Goal: Find contact information: Find contact information

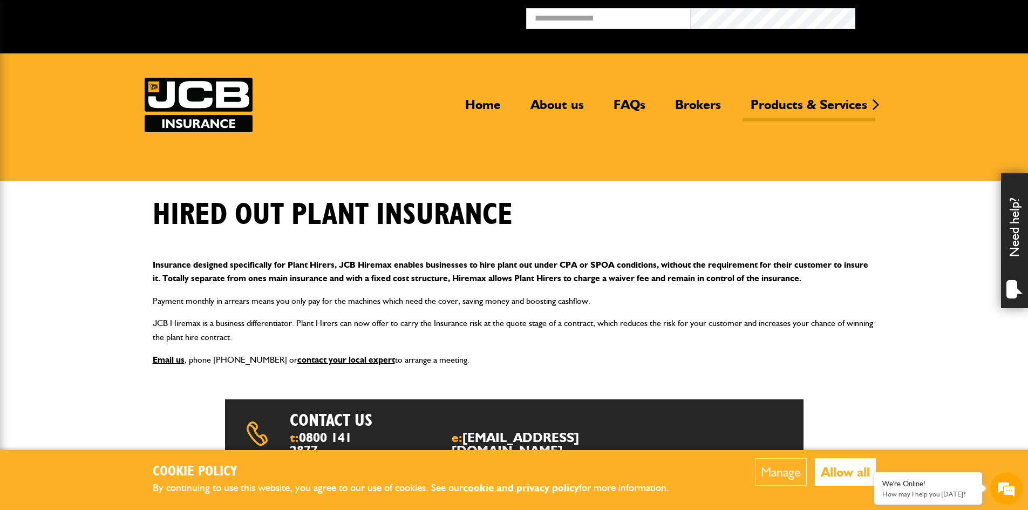
drag, startPoint x: 830, startPoint y: 466, endPoint x: 828, endPoint y: 444, distance: 22.8
click at [830, 467] on button "Allow all" at bounding box center [845, 472] width 61 height 28
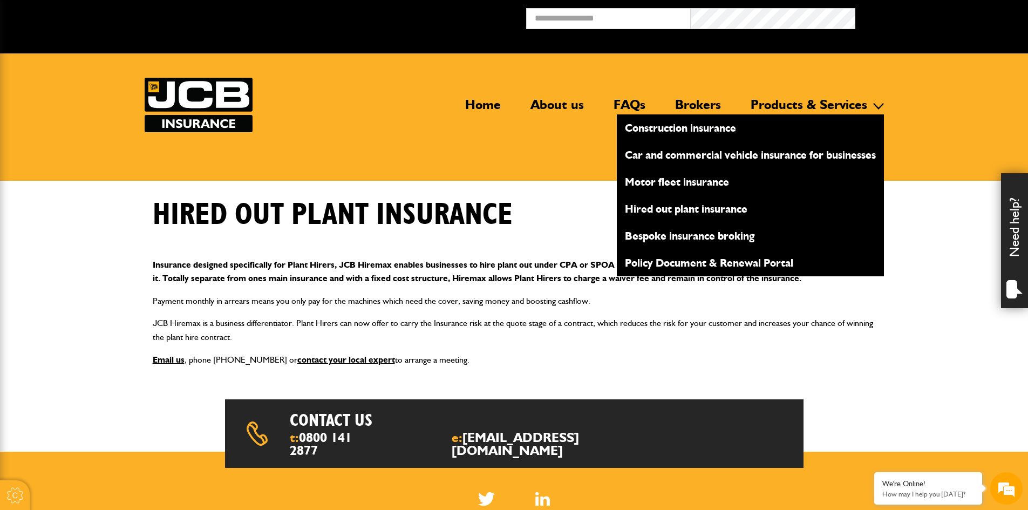
click at [820, 106] on link "Products & Services" at bounding box center [809, 109] width 133 height 25
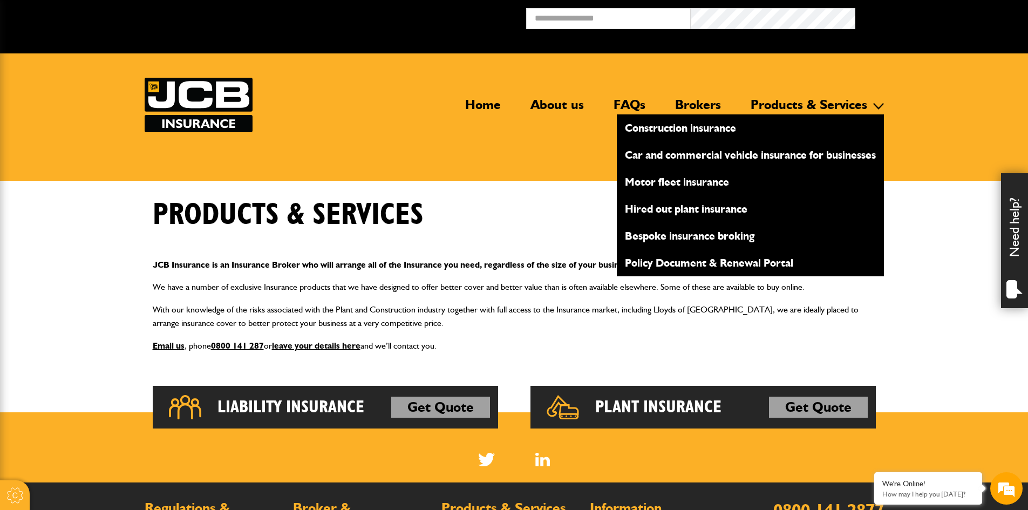
click at [714, 129] on link "Construction insurance" at bounding box center [750, 128] width 267 height 18
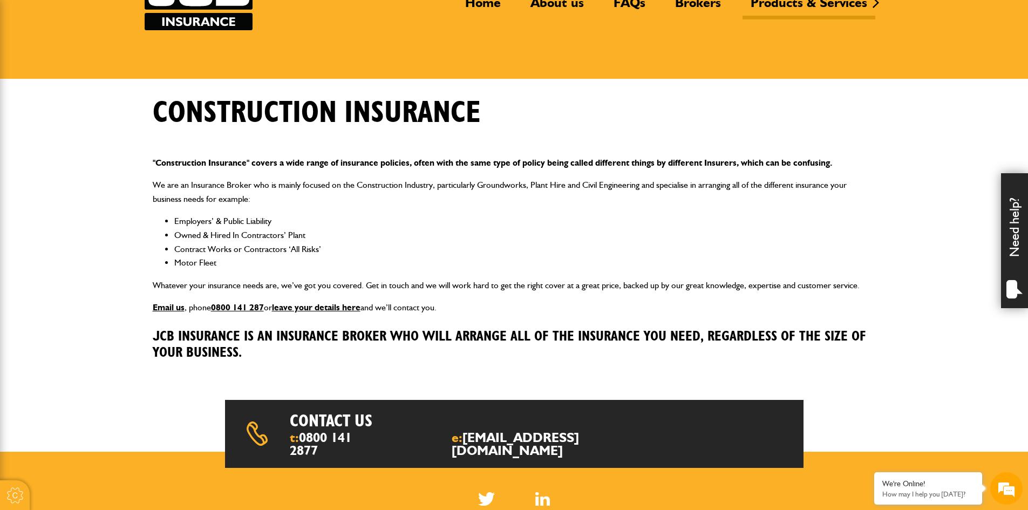
scroll to position [108, 0]
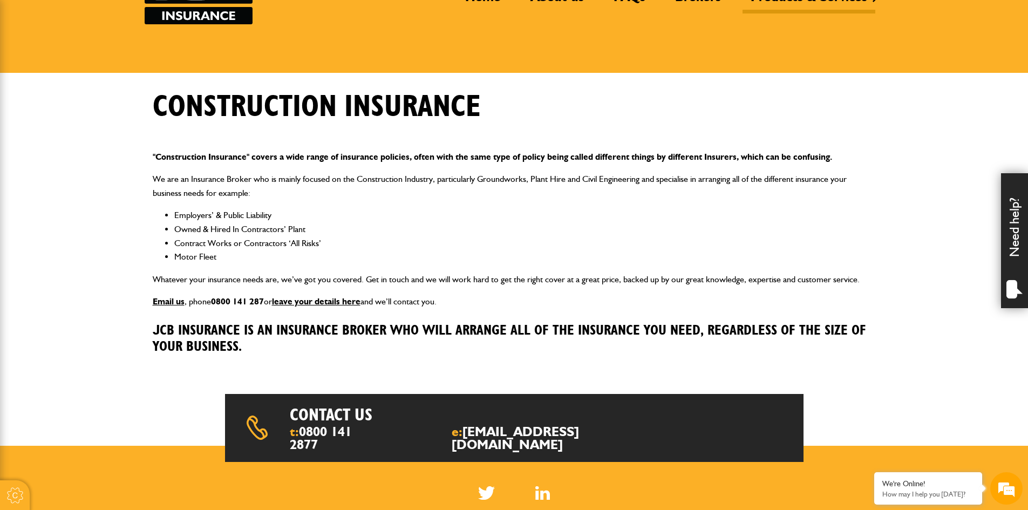
click at [252, 300] on link "0800 141 287" at bounding box center [237, 301] width 53 height 10
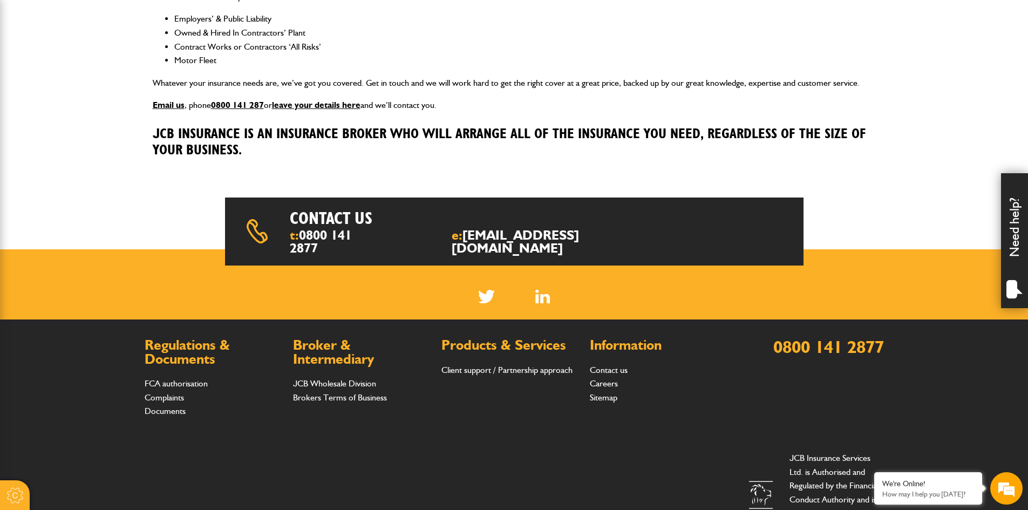
scroll to position [362, 0]
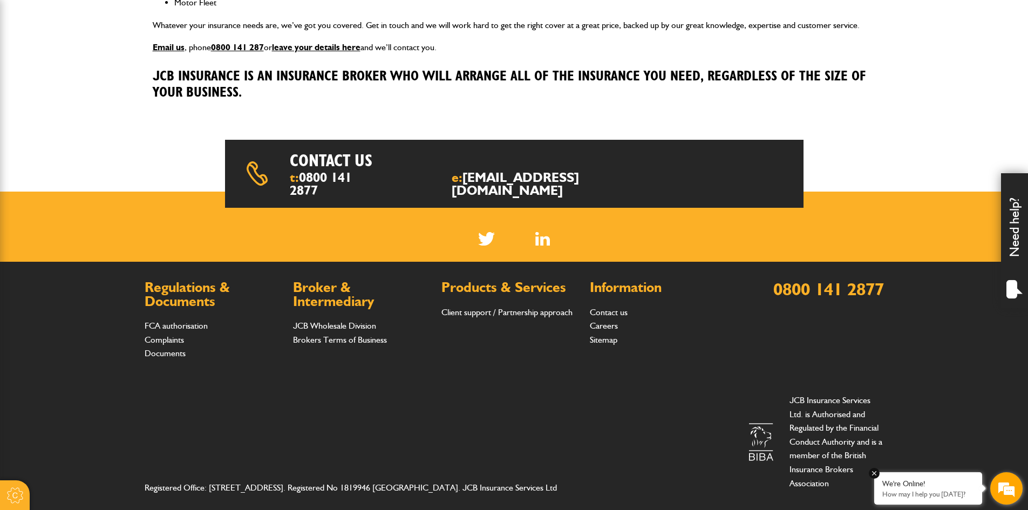
click at [875, 473] on em at bounding box center [874, 473] width 11 height 11
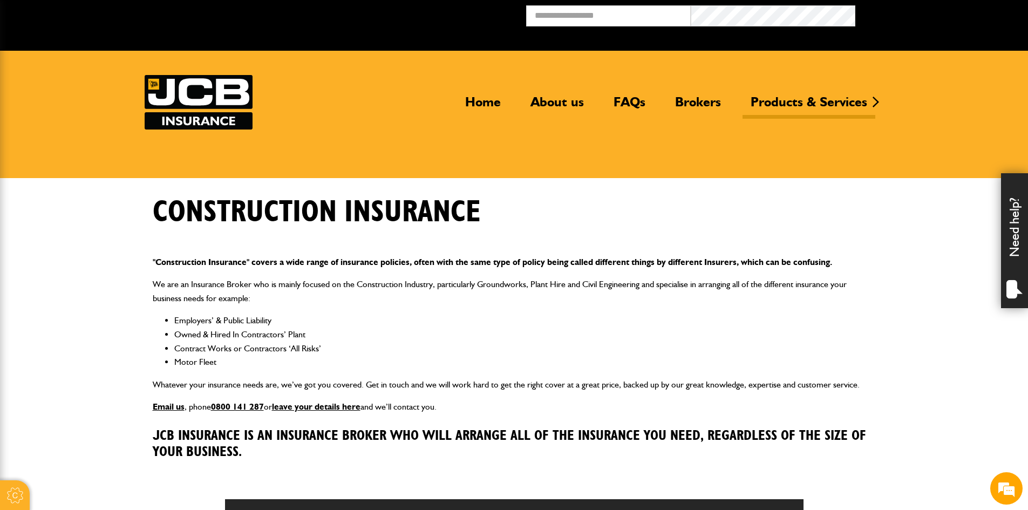
scroll to position [0, 0]
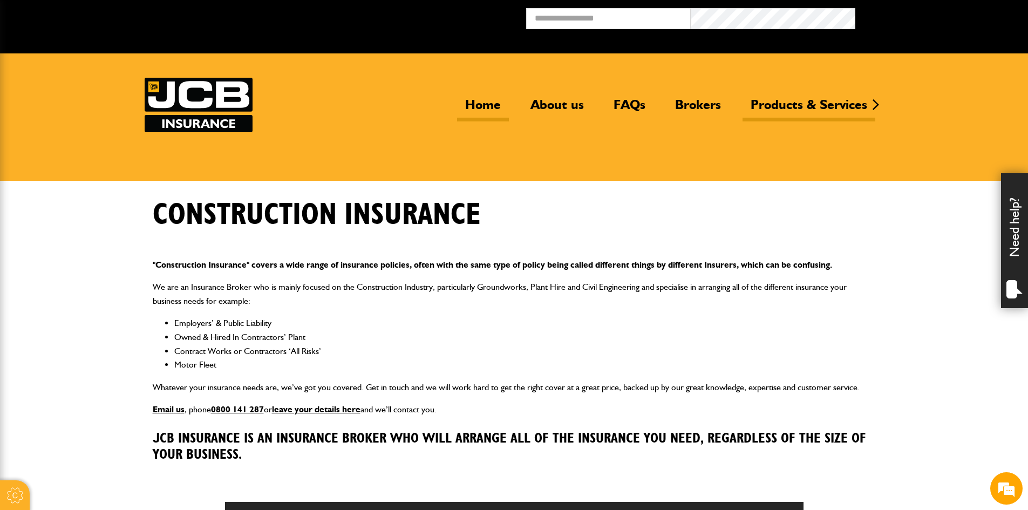
click at [482, 102] on link "Home" at bounding box center [483, 109] width 52 height 25
